Goal: Task Accomplishment & Management: Use online tool/utility

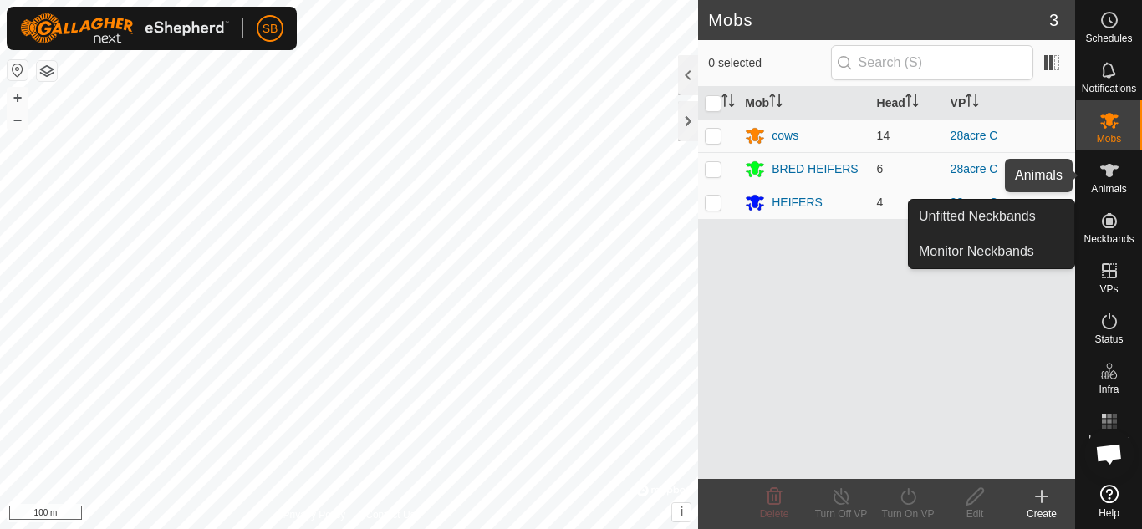
click at [1113, 161] on icon at bounding box center [1109, 171] width 20 height 20
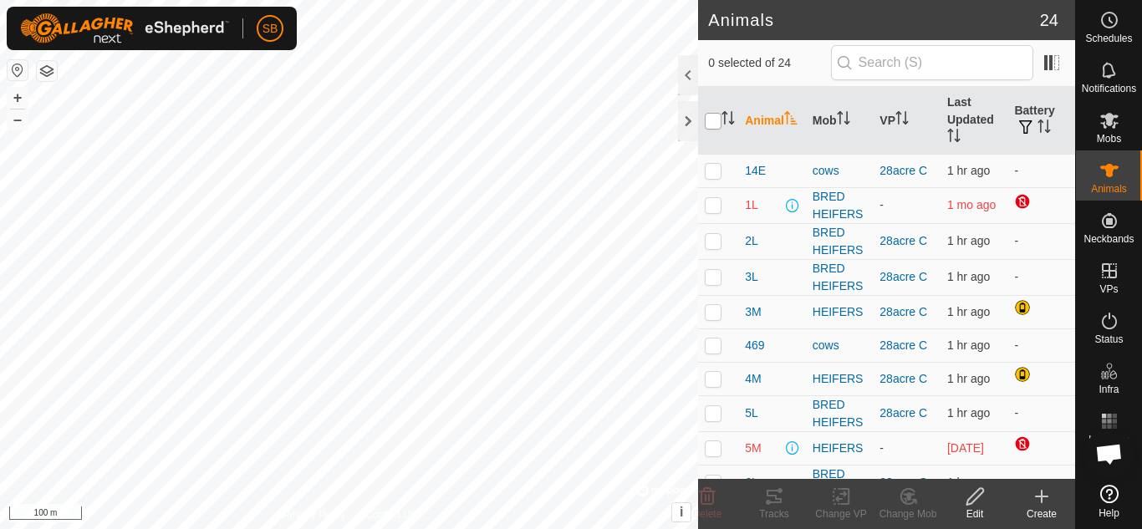
click at [711, 117] on input "checkbox" at bounding box center [713, 121] width 17 height 17
checkbox input "true"
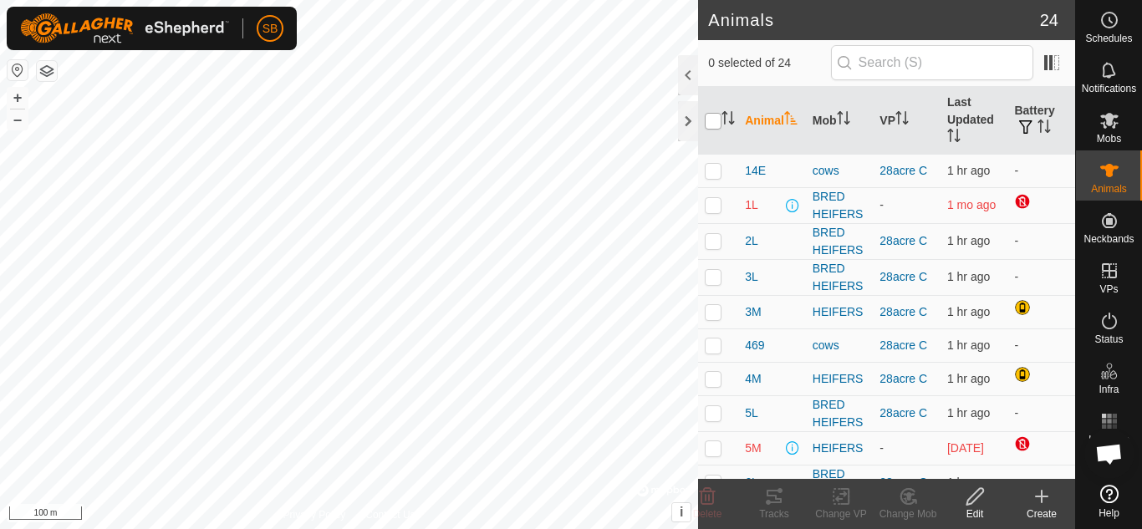
checkbox input "true"
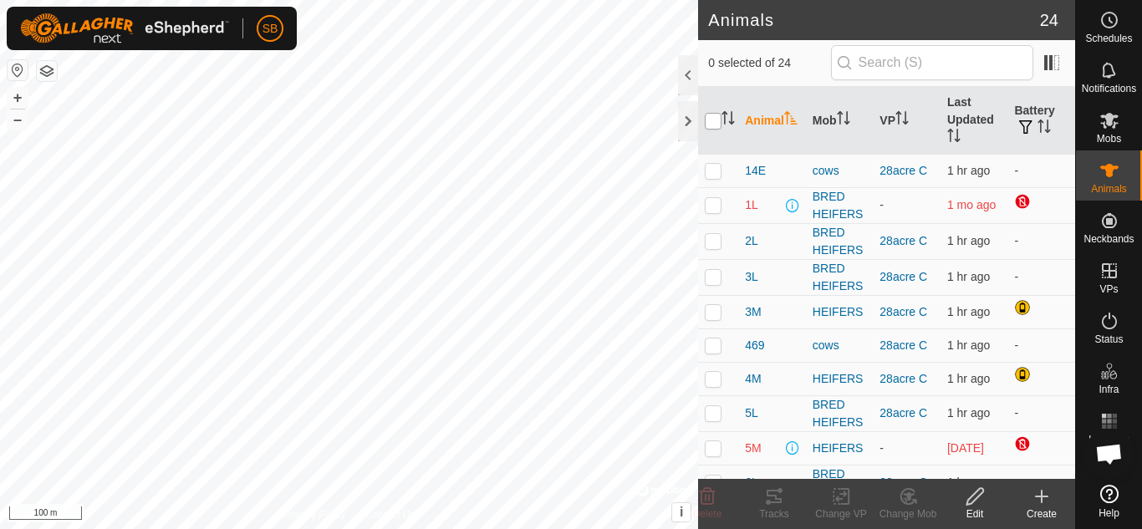
checkbox input "true"
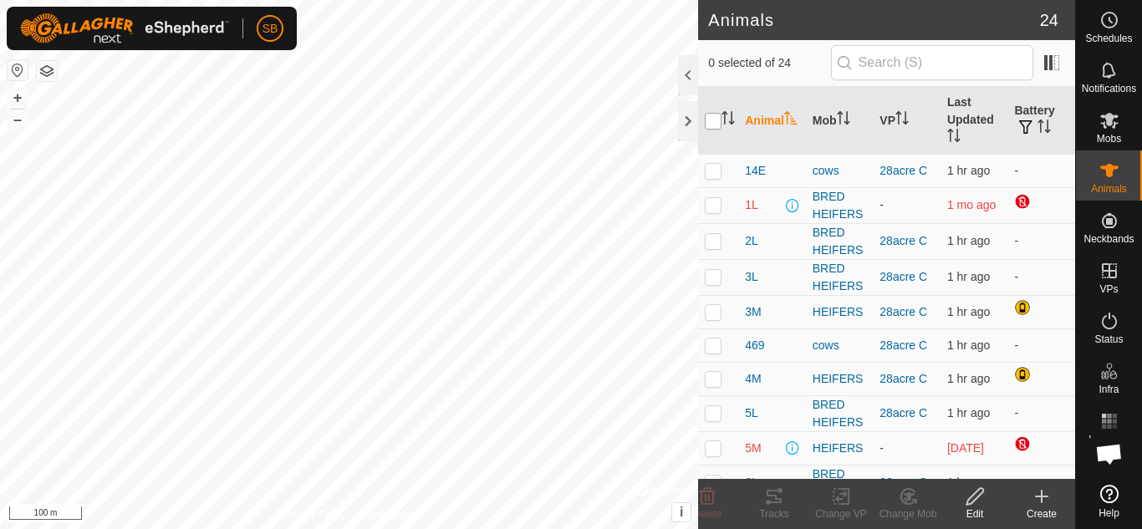
checkbox input "true"
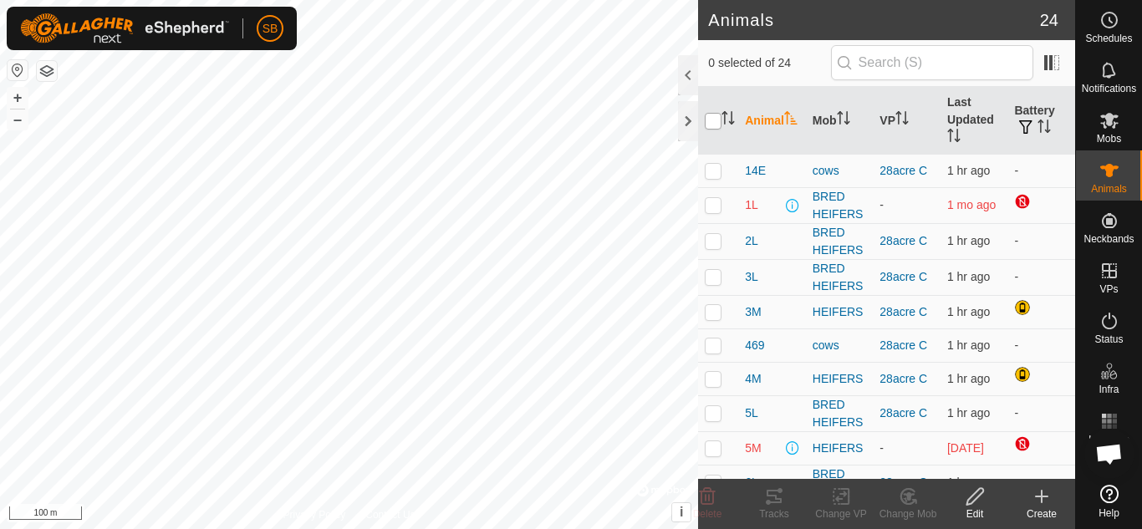
checkbox input "true"
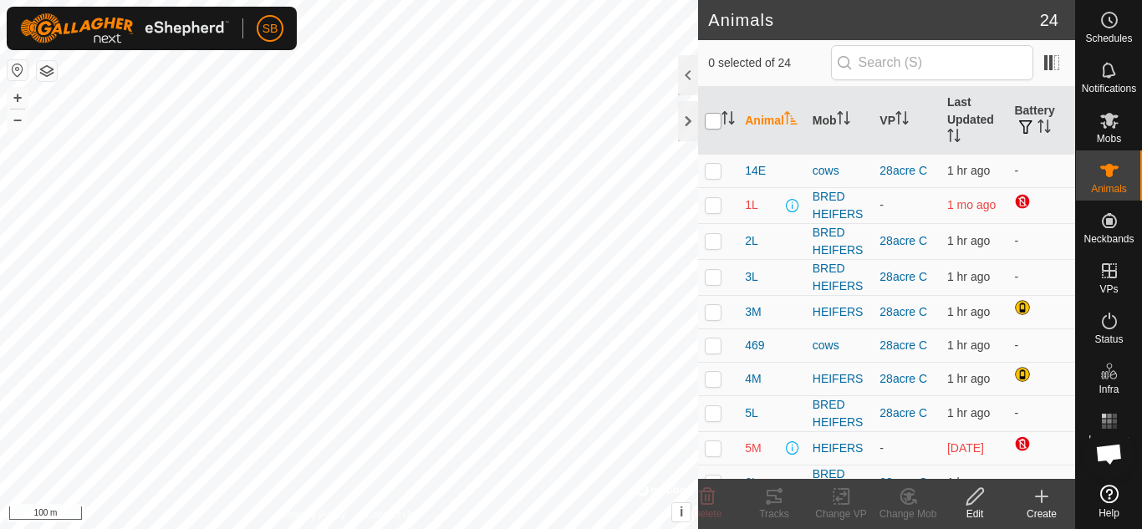
checkbox input "true"
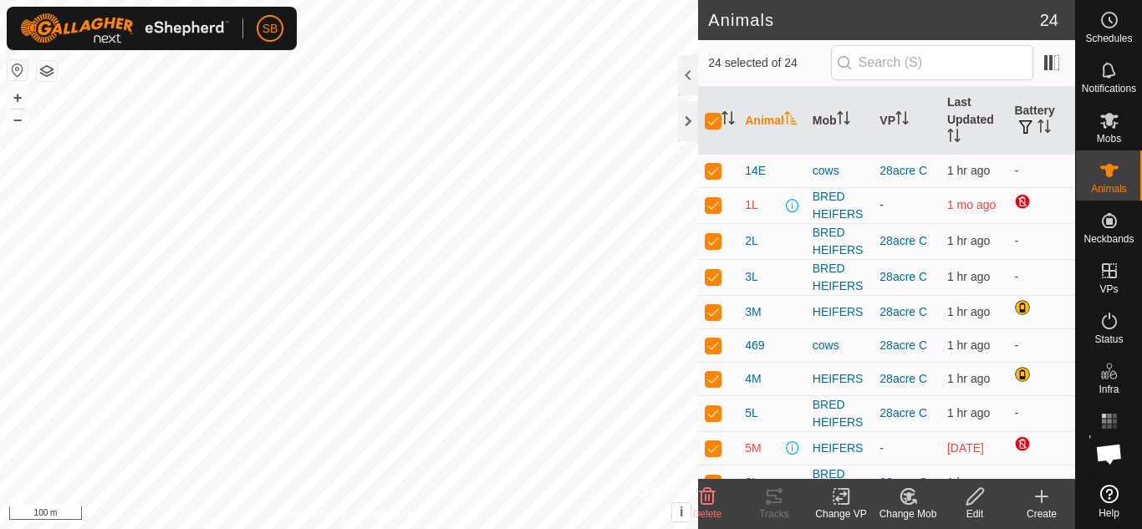
click at [712, 206] on p-checkbox at bounding box center [713, 204] width 17 height 13
checkbox input "false"
click at [717, 455] on p-checkbox at bounding box center [713, 447] width 17 height 13
checkbox input "false"
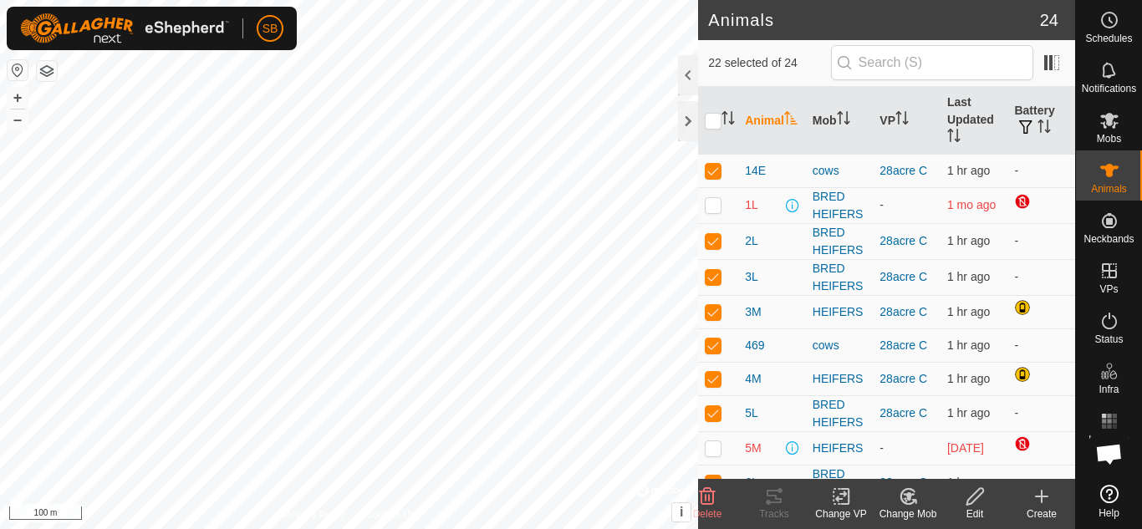
click at [845, 497] on icon at bounding box center [841, 497] width 21 height 20
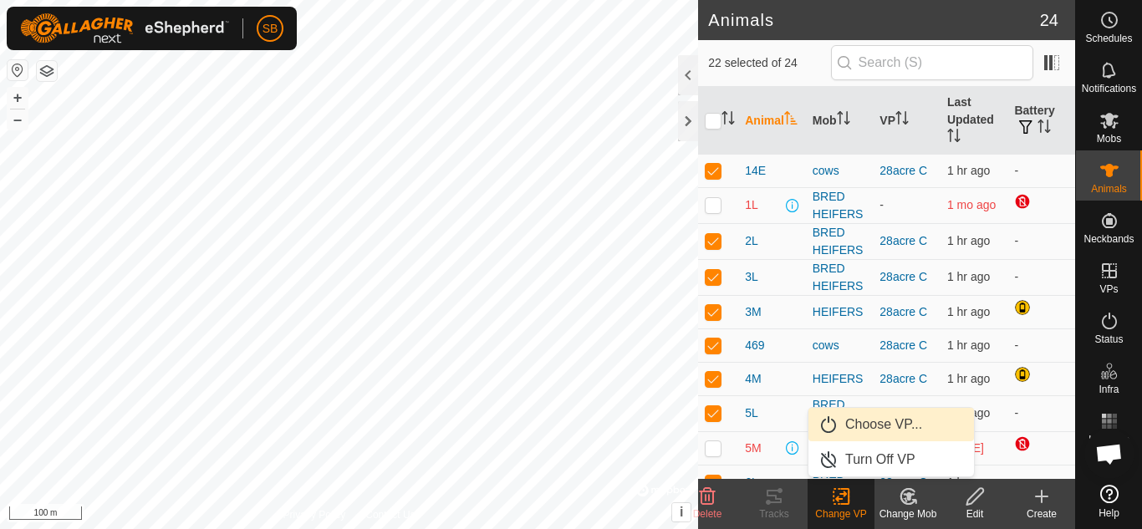
click at [850, 425] on link "Choose VP..." at bounding box center [891, 424] width 166 height 33
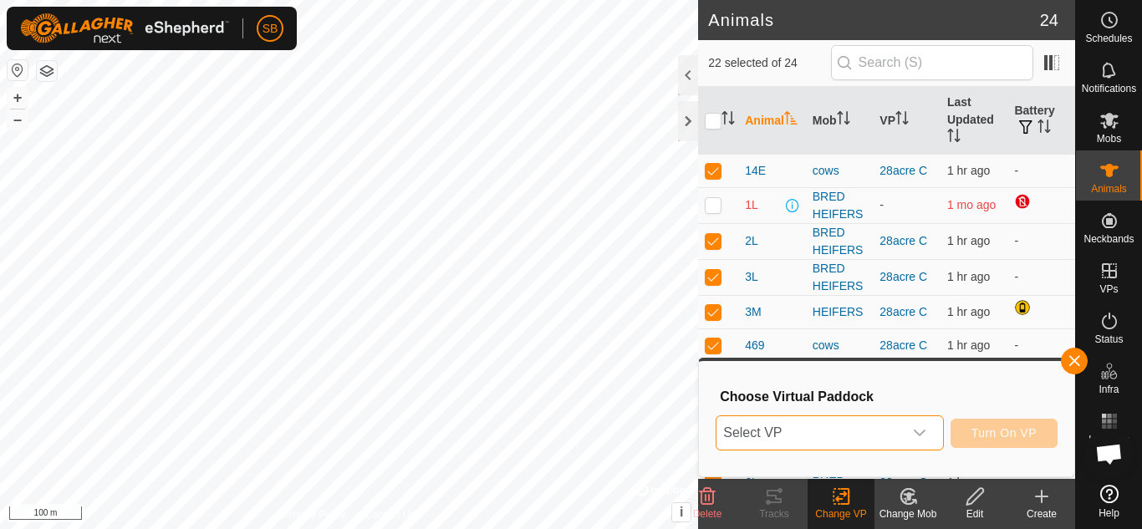
click at [850, 425] on span "Select VP" at bounding box center [809, 432] width 186 height 33
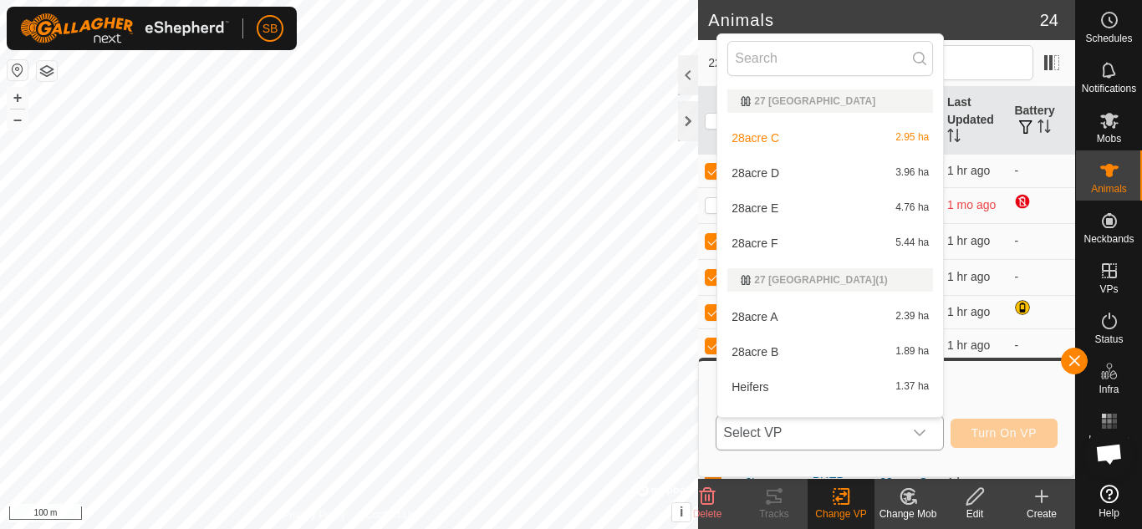
click at [799, 166] on li "28acre D 3.96 ha" at bounding box center [830, 172] width 226 height 33
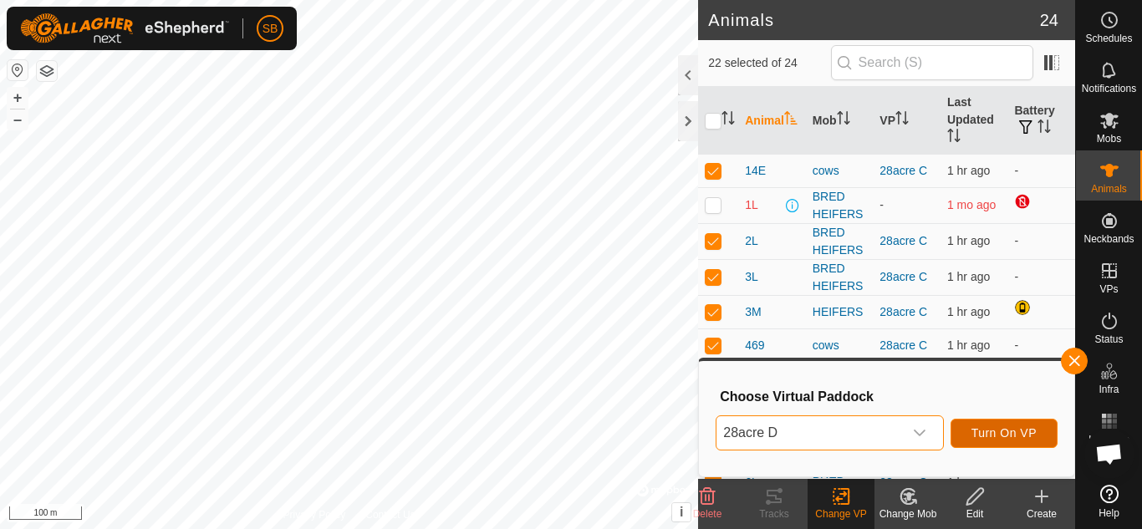
click at [975, 437] on span "Turn On VP" at bounding box center [1003, 432] width 65 height 13
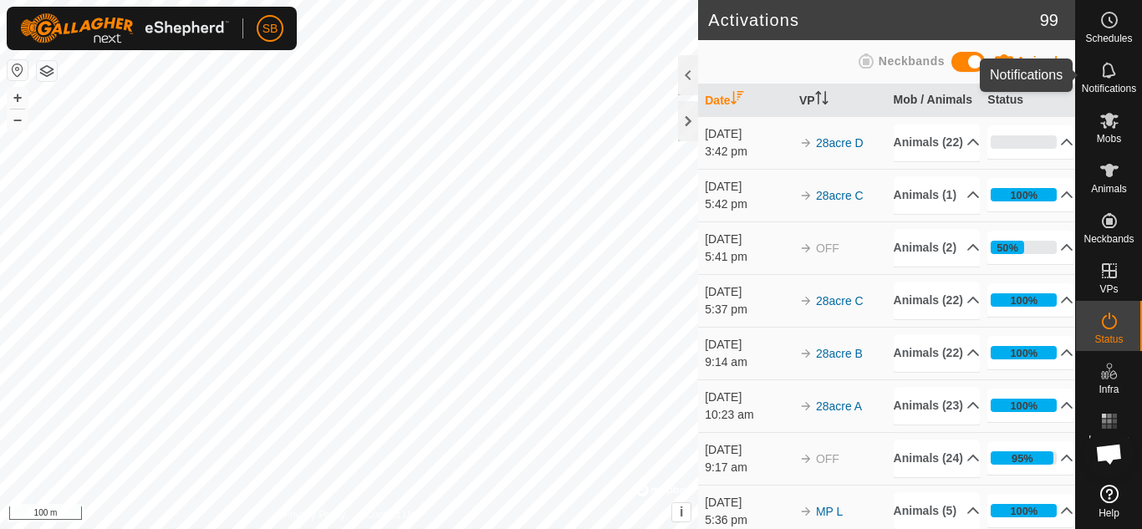
click at [1124, 74] on es-notification-svg-icon at bounding box center [1109, 70] width 30 height 27
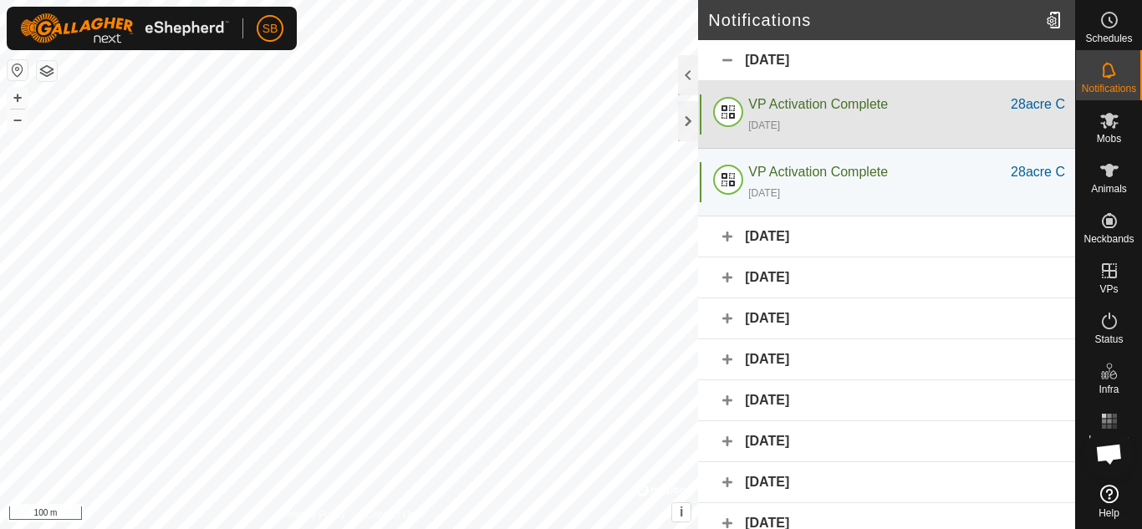
click at [860, 122] on div "[DATE]" at bounding box center [906, 125] width 317 height 20
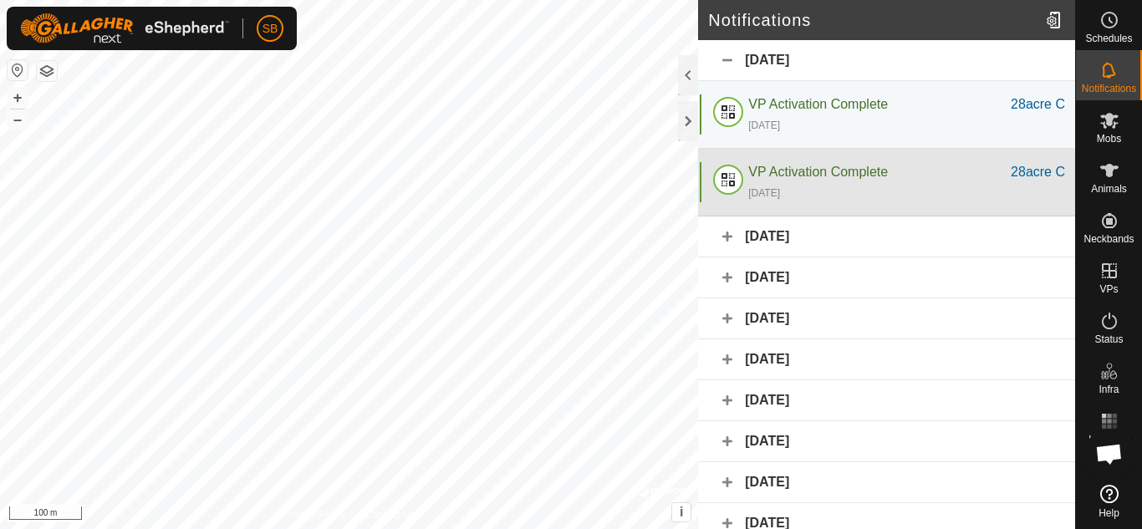
click at [865, 187] on div "[DATE]" at bounding box center [906, 192] width 317 height 20
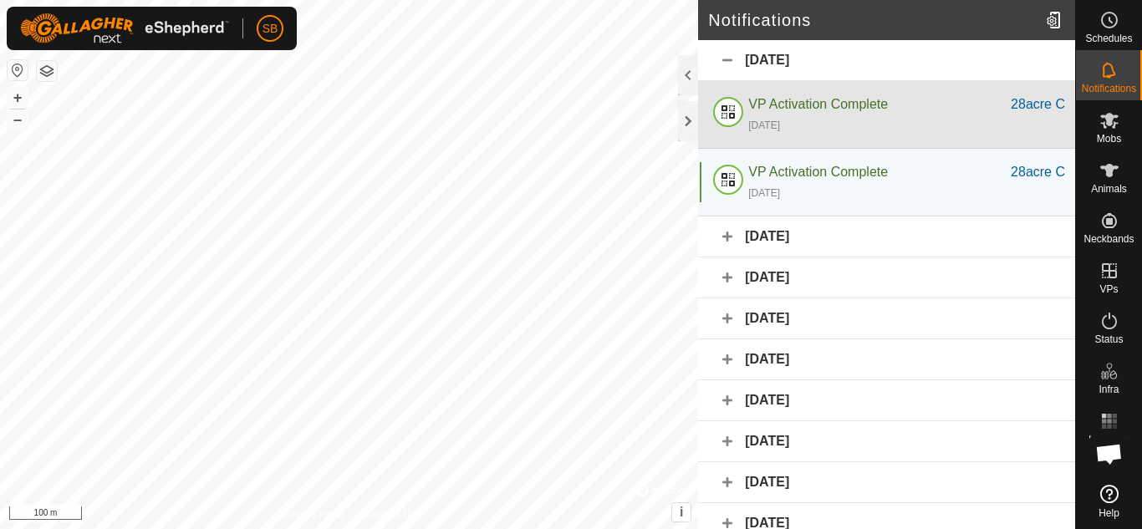
click at [859, 89] on div "VP Activation Complete 28acre C [DATE]" at bounding box center [886, 115] width 377 height 68
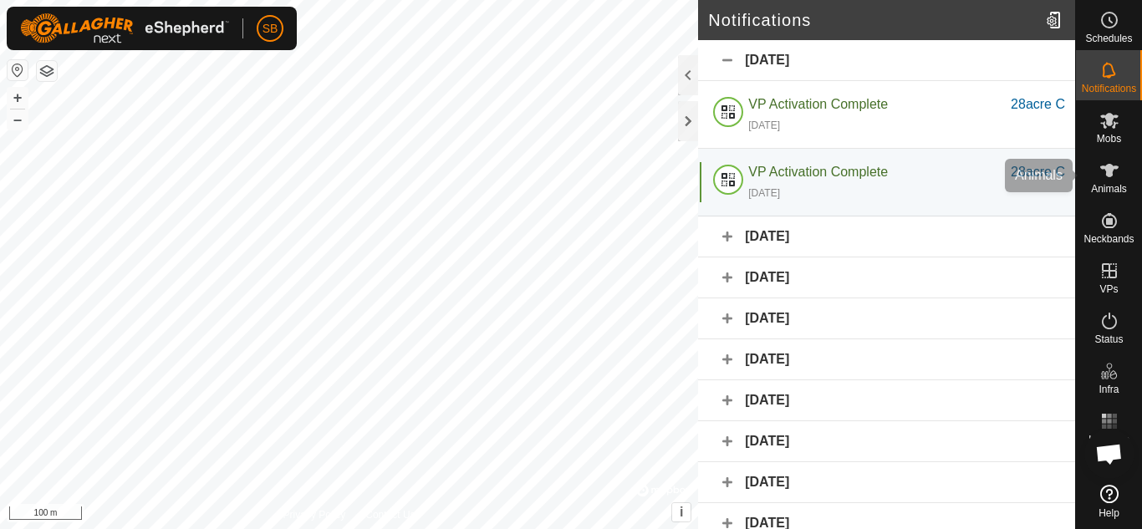
click at [1106, 188] on span "Animals" at bounding box center [1109, 189] width 36 height 10
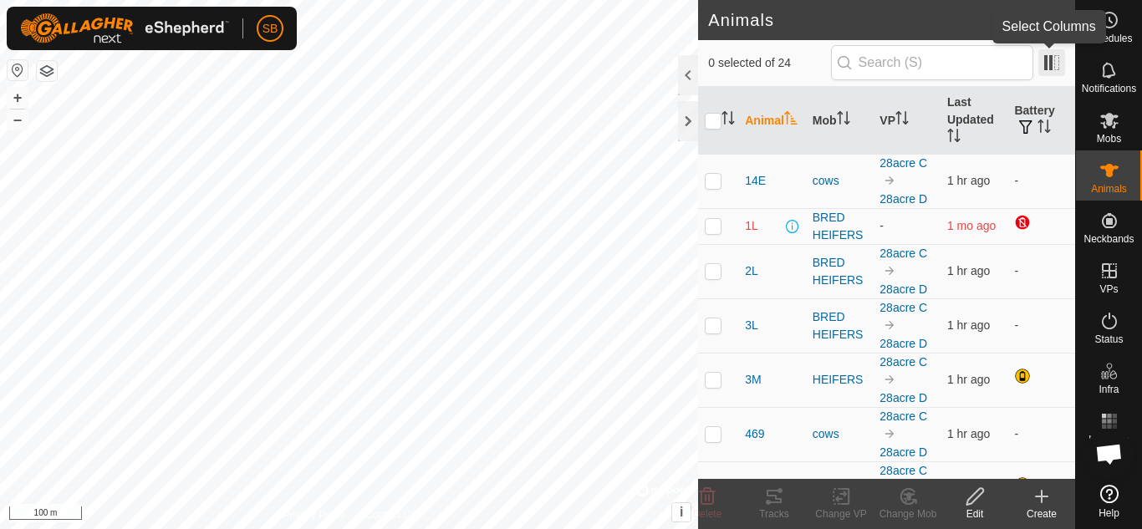
click at [1045, 69] on span at bounding box center [1051, 62] width 27 height 27
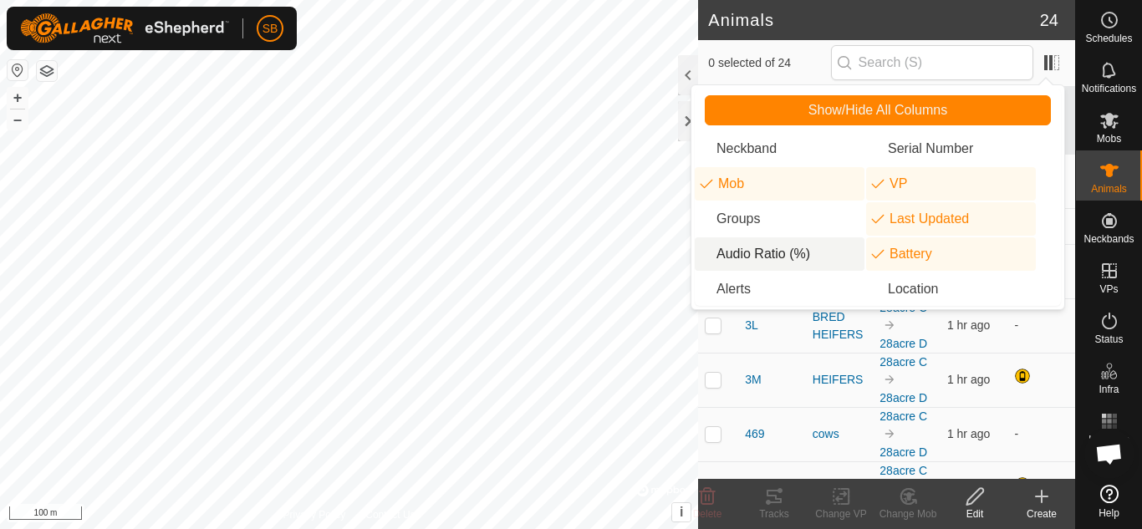
click at [797, 249] on li "Audio Ratio (%)" at bounding box center [780, 253] width 170 height 33
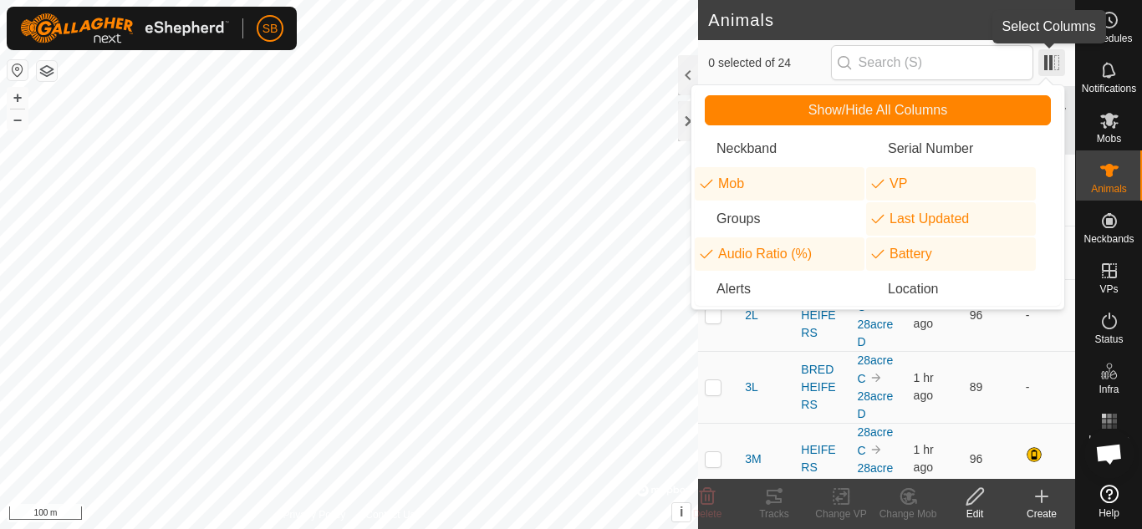
click at [1049, 59] on span at bounding box center [1051, 62] width 27 height 27
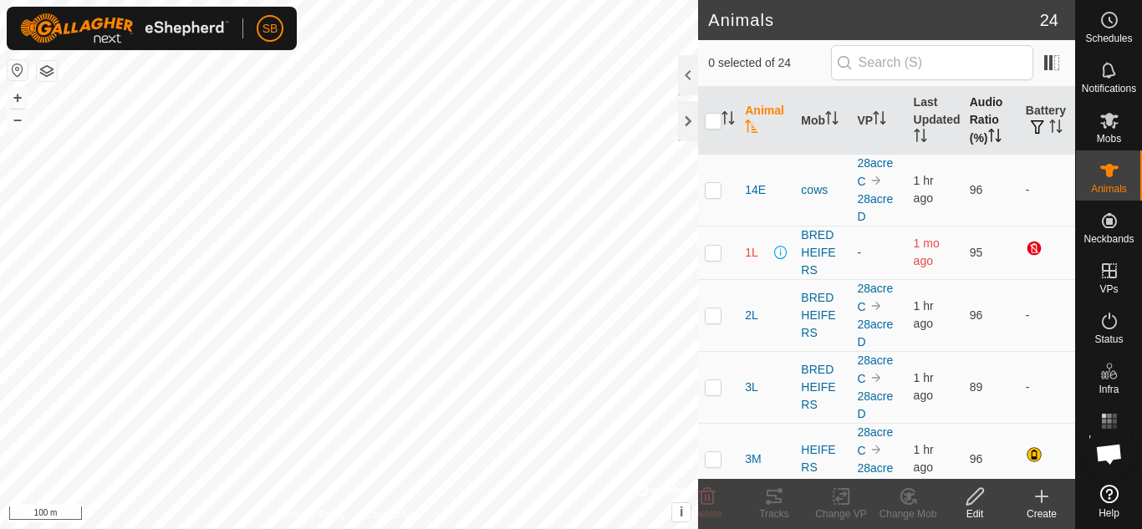
click at [969, 116] on th "Audio Ratio (%)" at bounding box center [991, 121] width 56 height 68
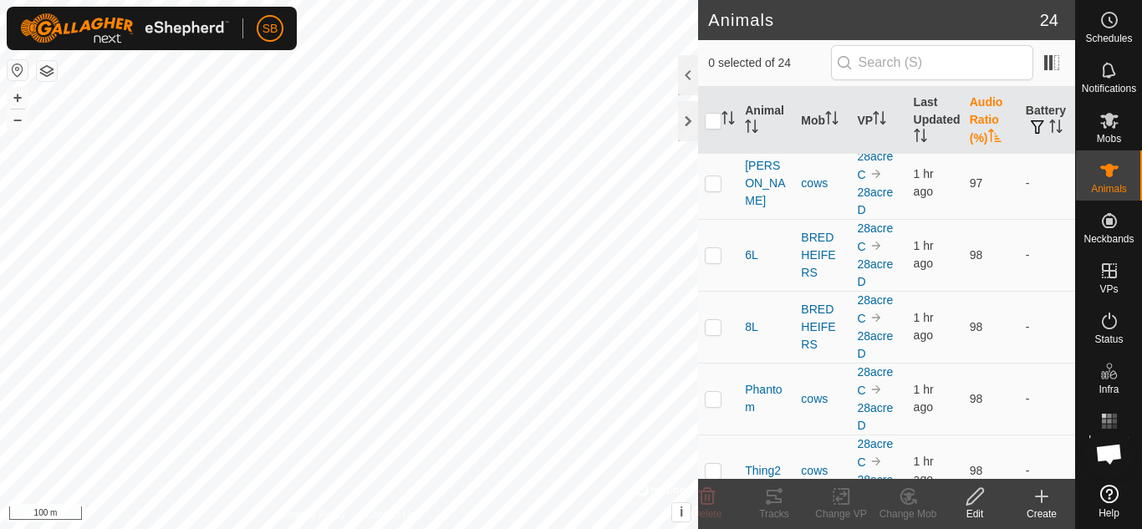
scroll to position [1347, 0]
